Goal: Navigation & Orientation: Find specific page/section

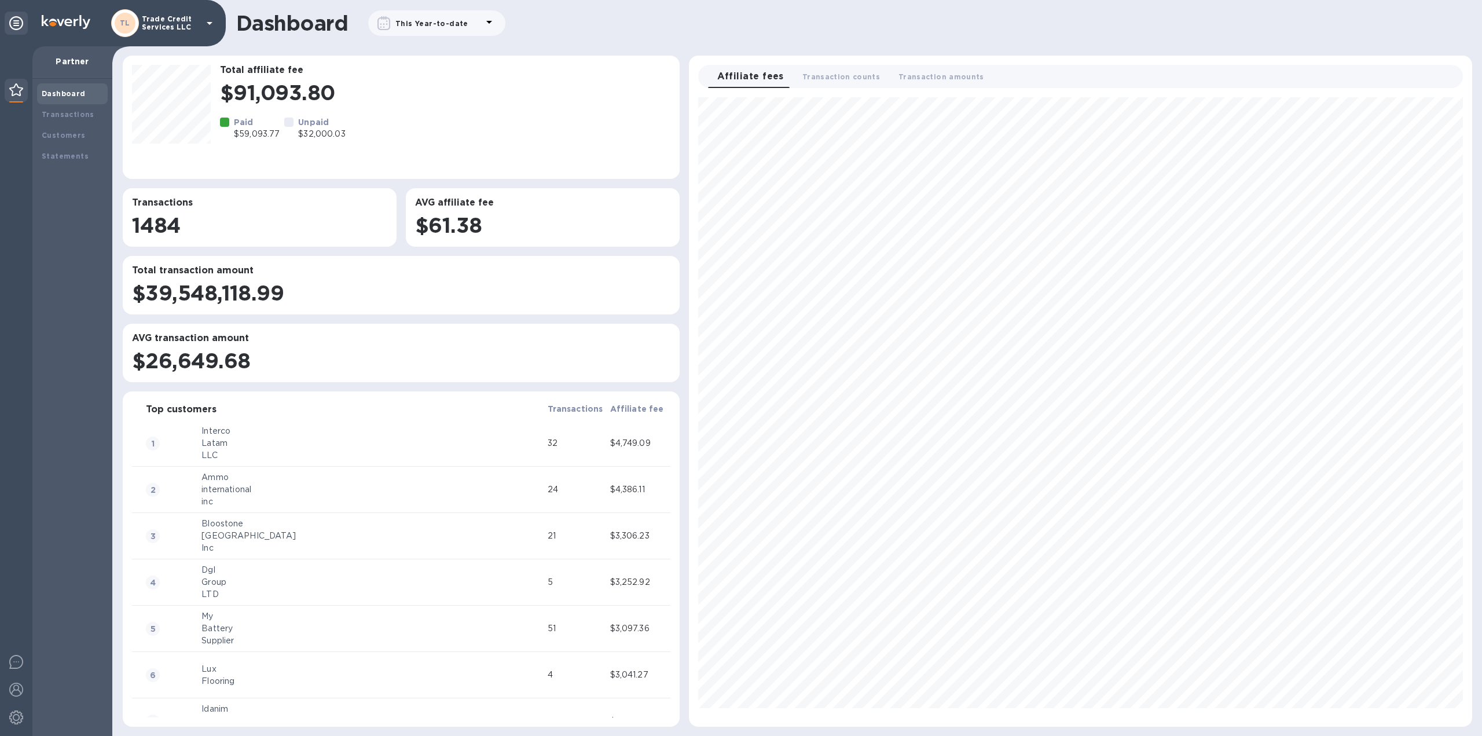
scroll to position [619, 773]
click at [58, 109] on div "Transactions" at bounding box center [72, 115] width 61 height 12
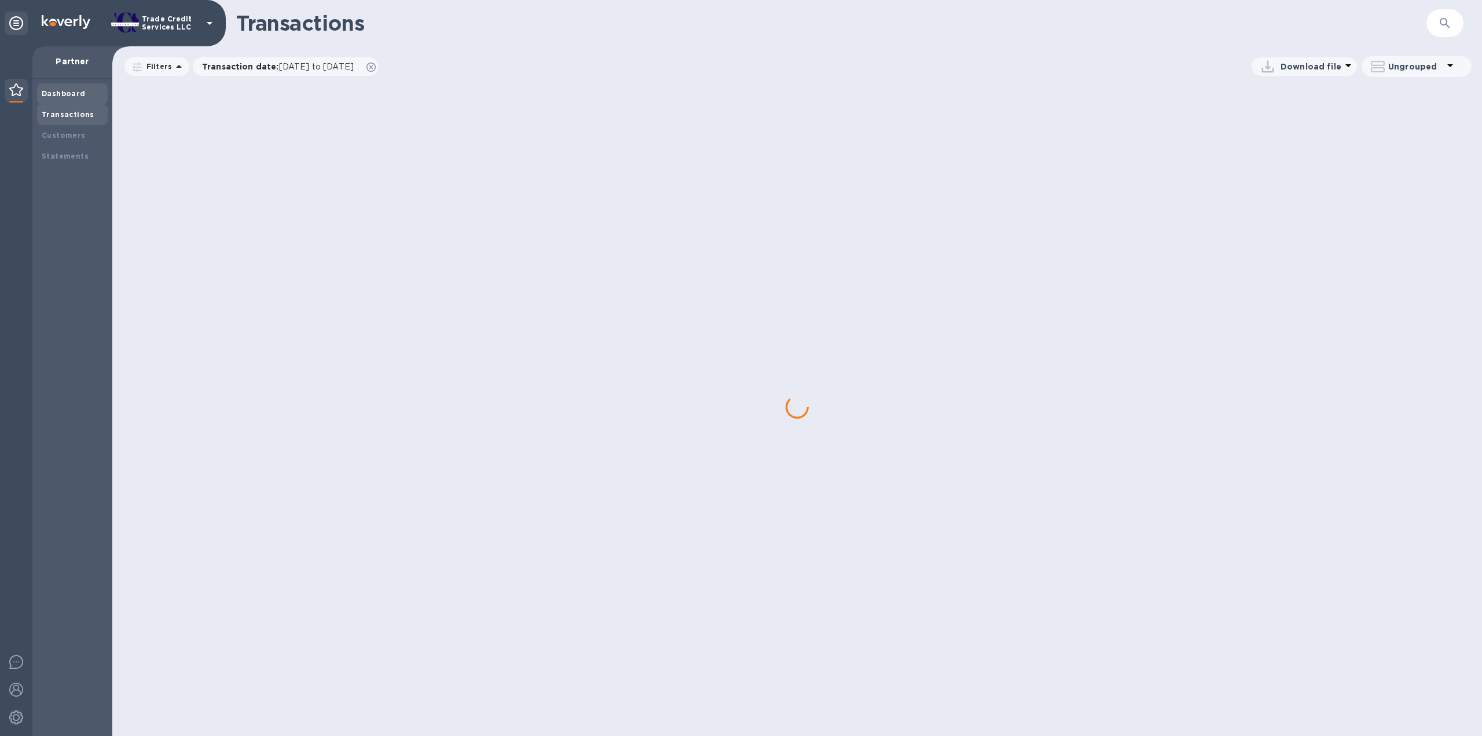
click at [63, 91] on b "Dashboard" at bounding box center [64, 93] width 44 height 9
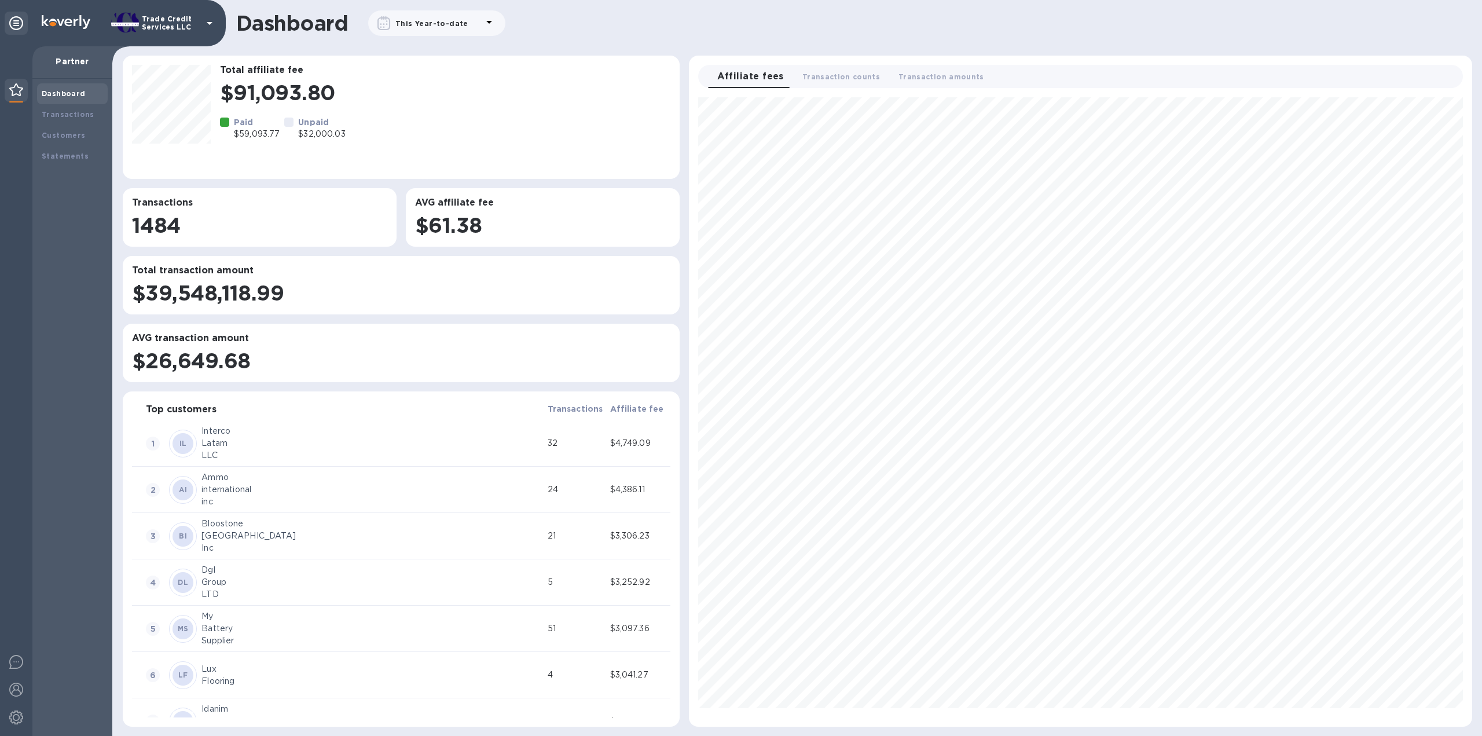
scroll to position [619, 773]
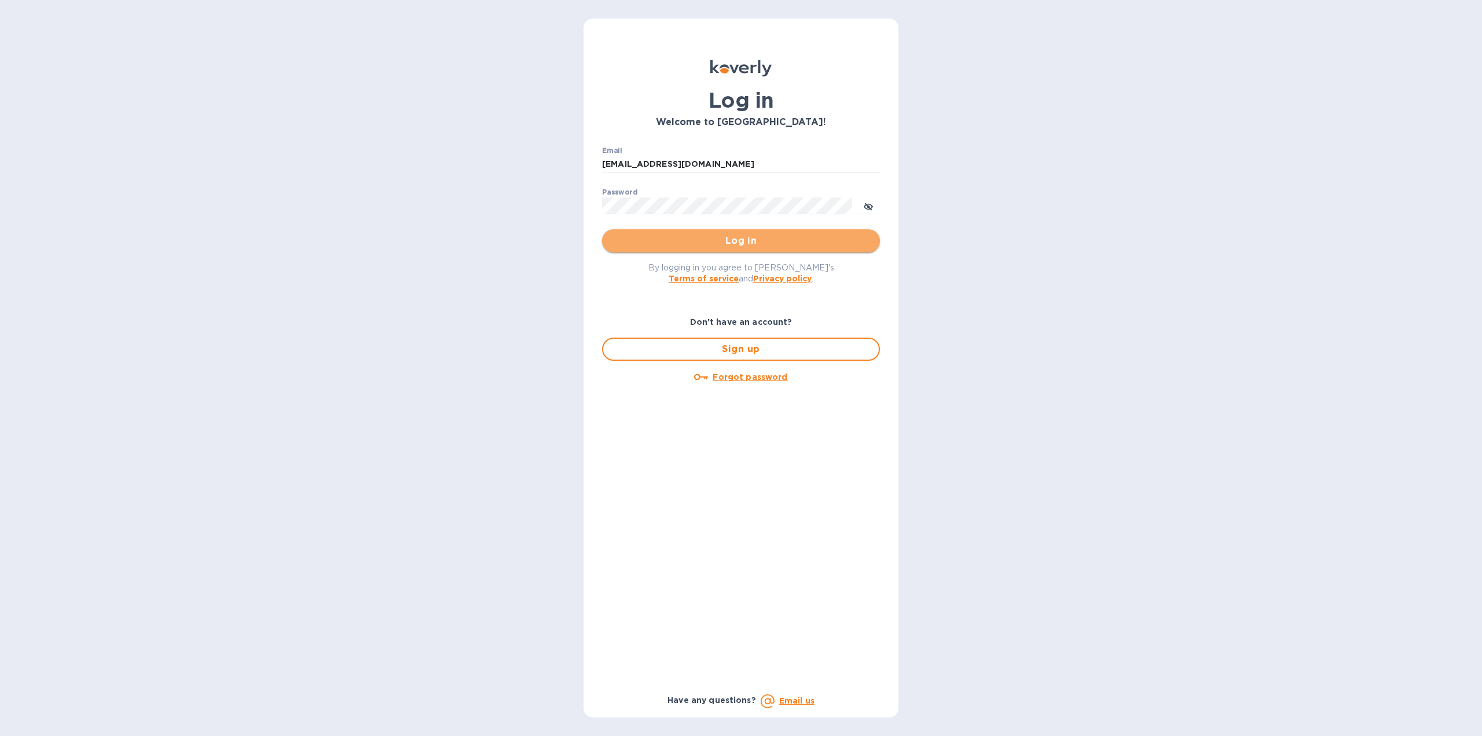
click at [751, 236] on span "Log in" at bounding box center [740, 241] width 259 height 14
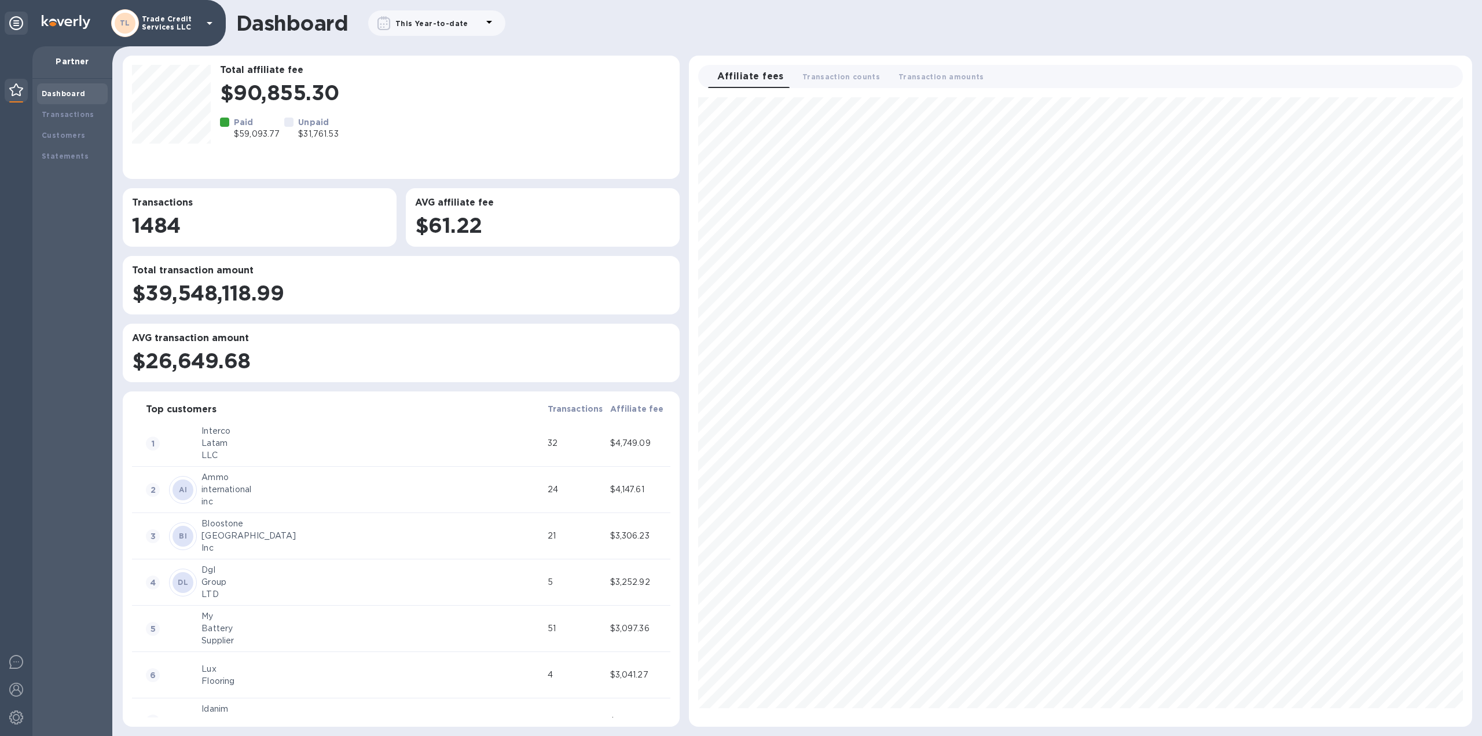
scroll to position [619, 773]
click at [99, 107] on div "Transactions" at bounding box center [72, 114] width 71 height 21
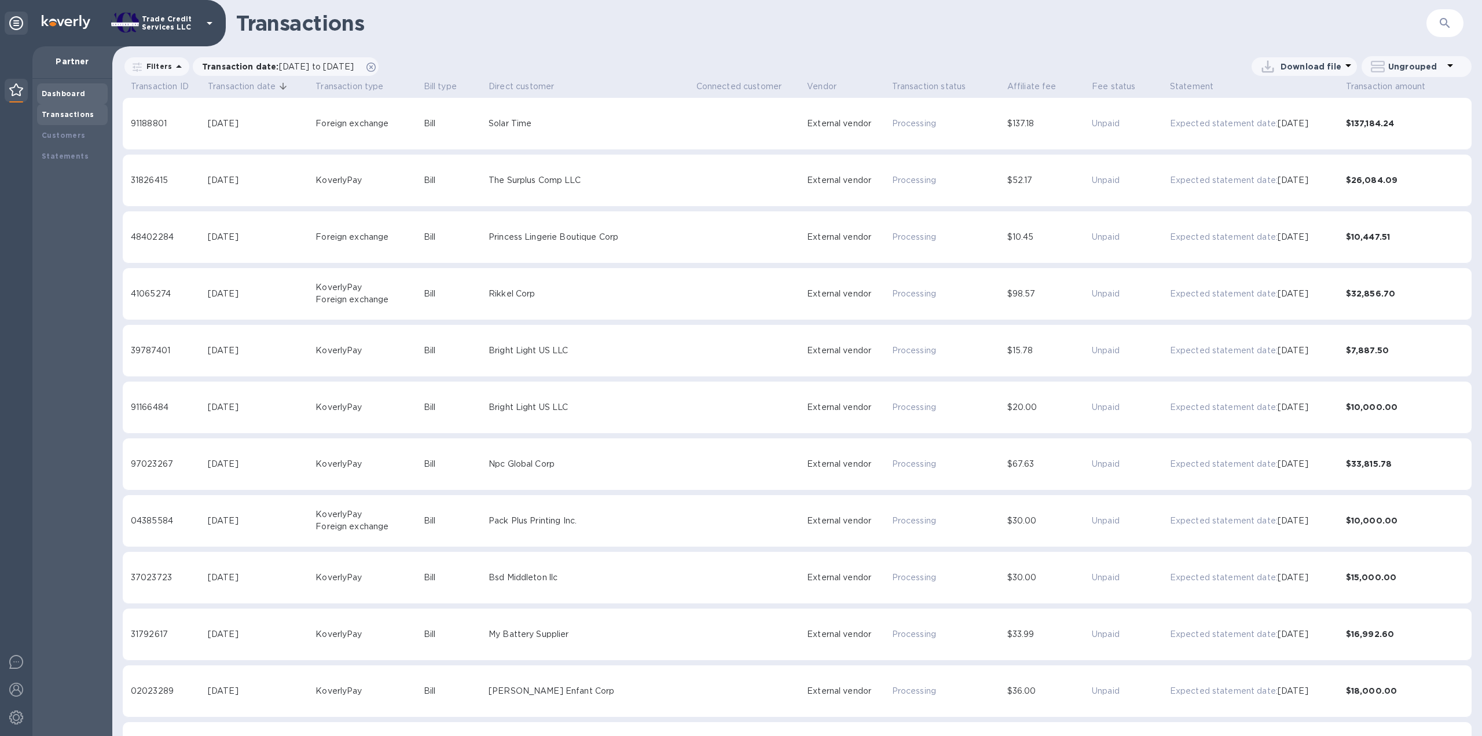
click at [82, 94] on div "Dashboard" at bounding box center [72, 94] width 61 height 12
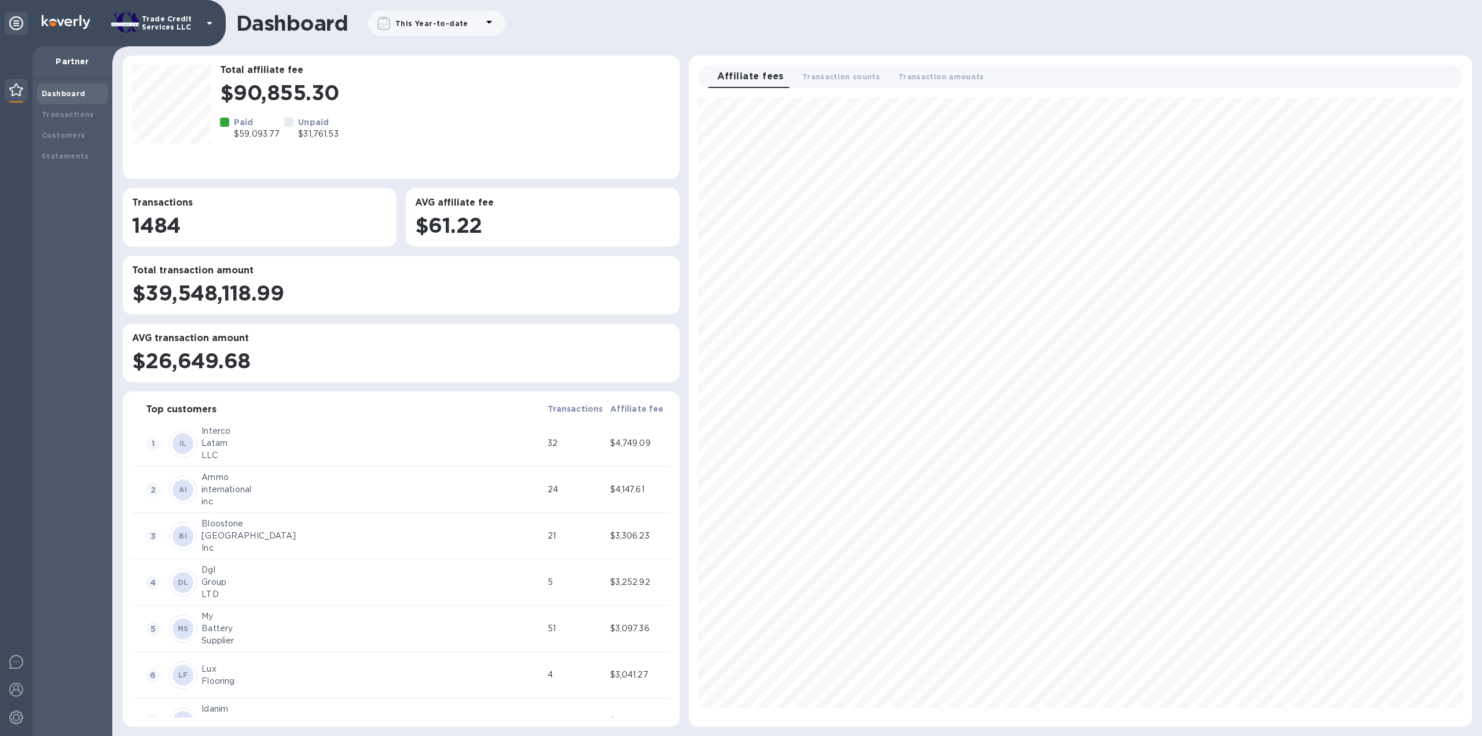
scroll to position [619, 773]
click at [80, 111] on b "Transactions" at bounding box center [68, 114] width 53 height 9
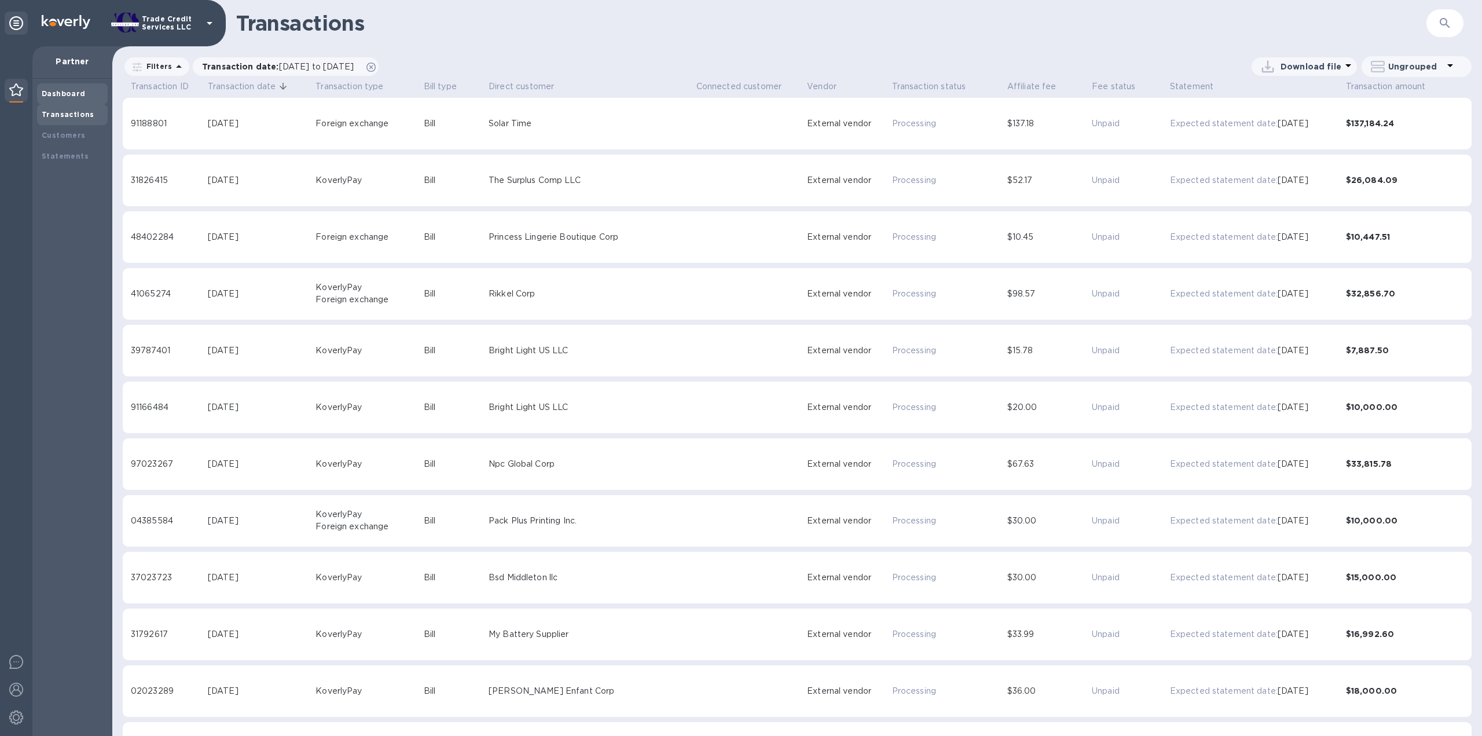
click at [83, 88] on div "Dashboard" at bounding box center [72, 94] width 61 height 12
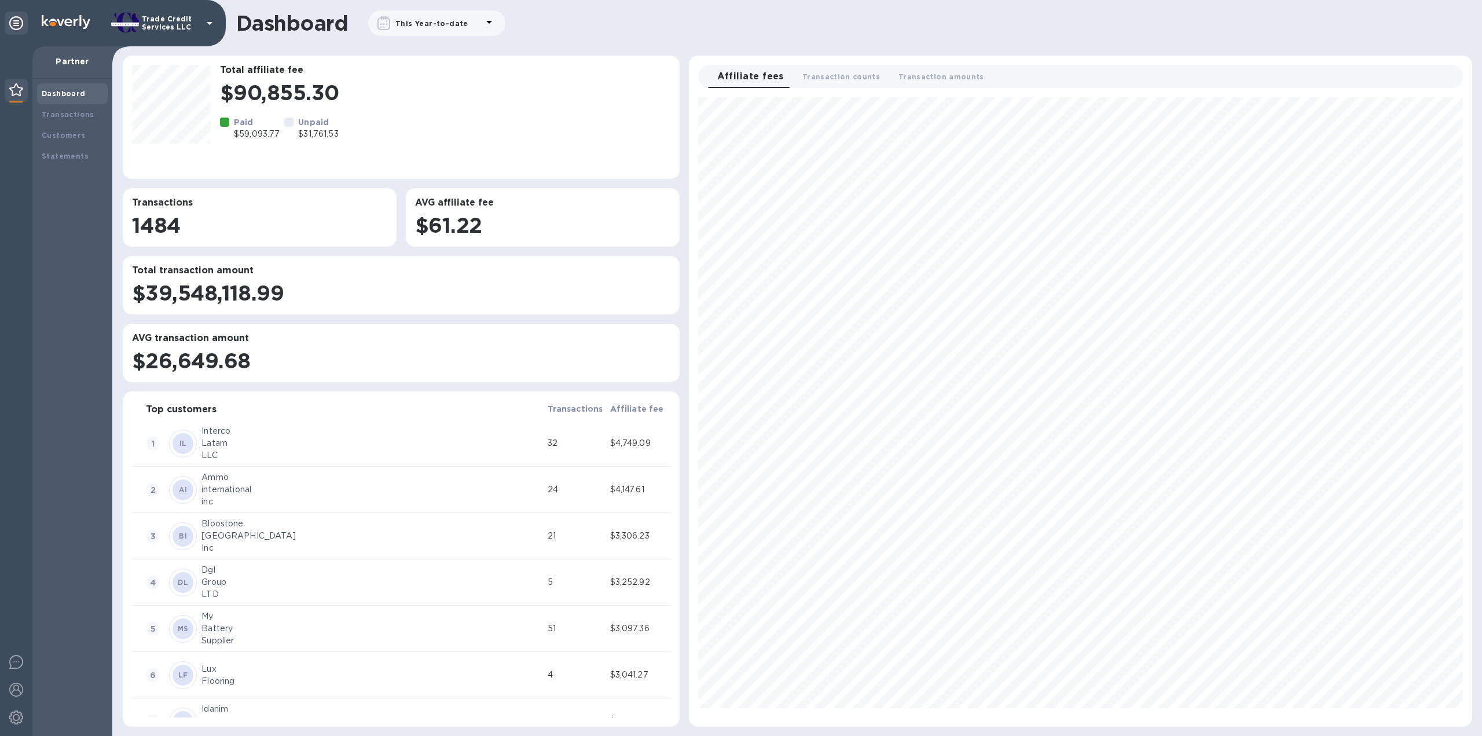
scroll to position [619, 773]
click at [63, 108] on div "Transactions" at bounding box center [72, 114] width 71 height 21
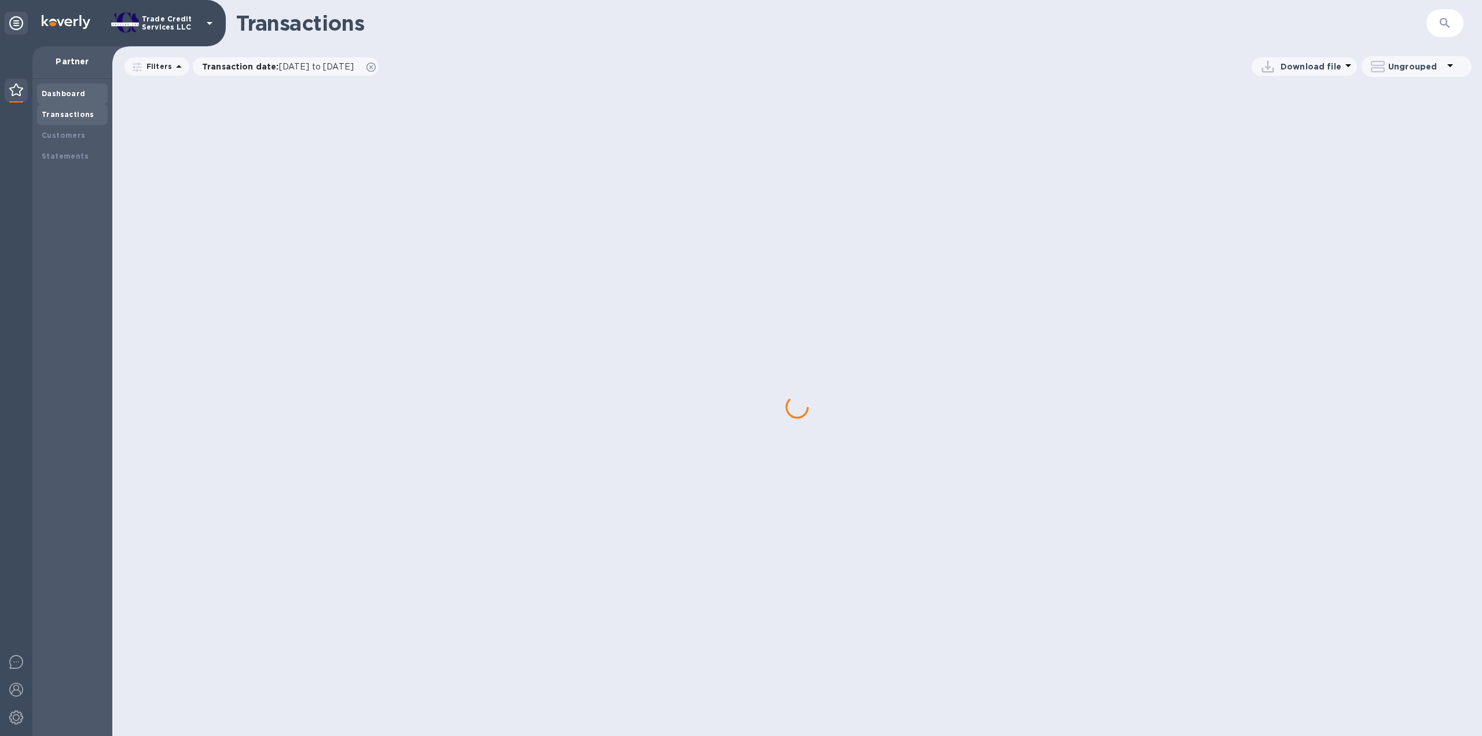
click at [65, 93] on b "Dashboard" at bounding box center [64, 93] width 44 height 9
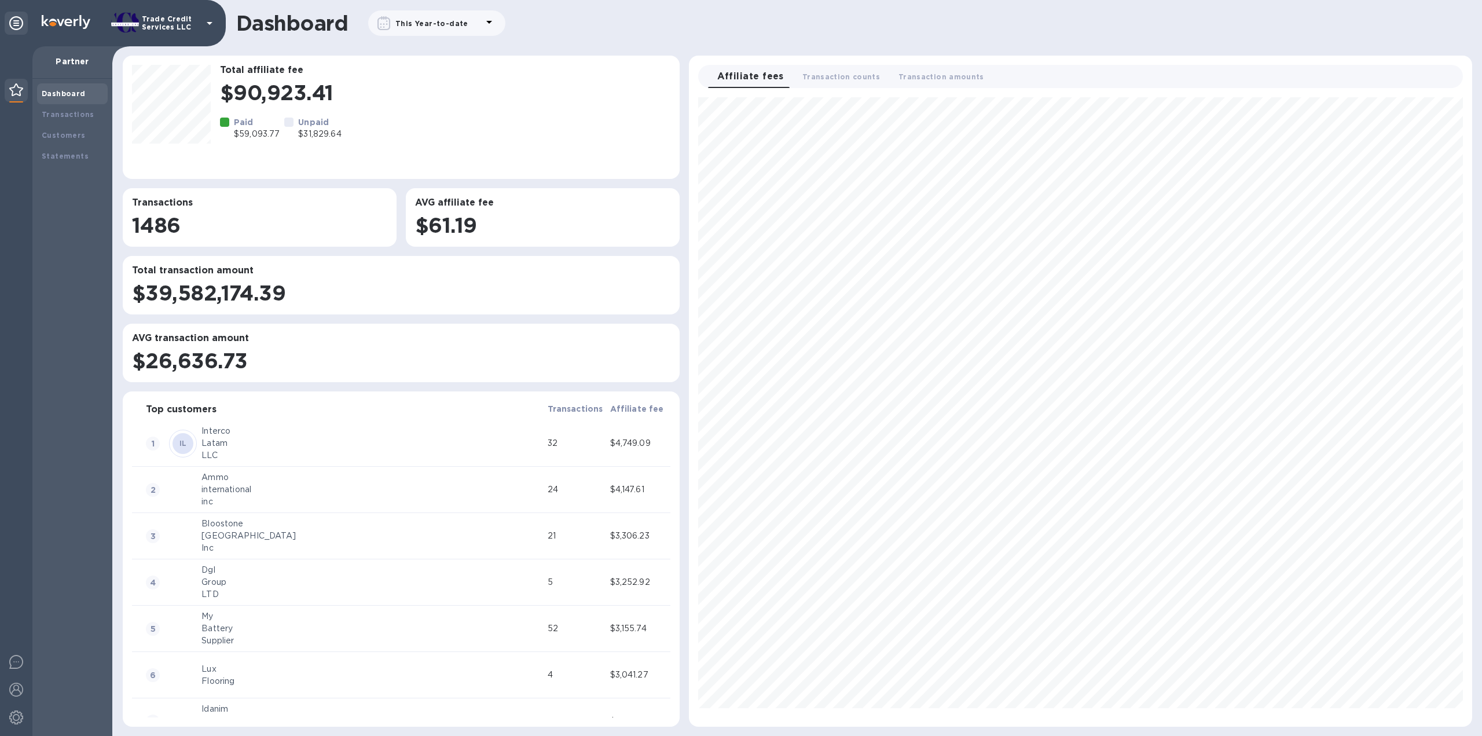
scroll to position [619, 773]
